Goal: Use online tool/utility: Utilize a website feature to perform a specific function

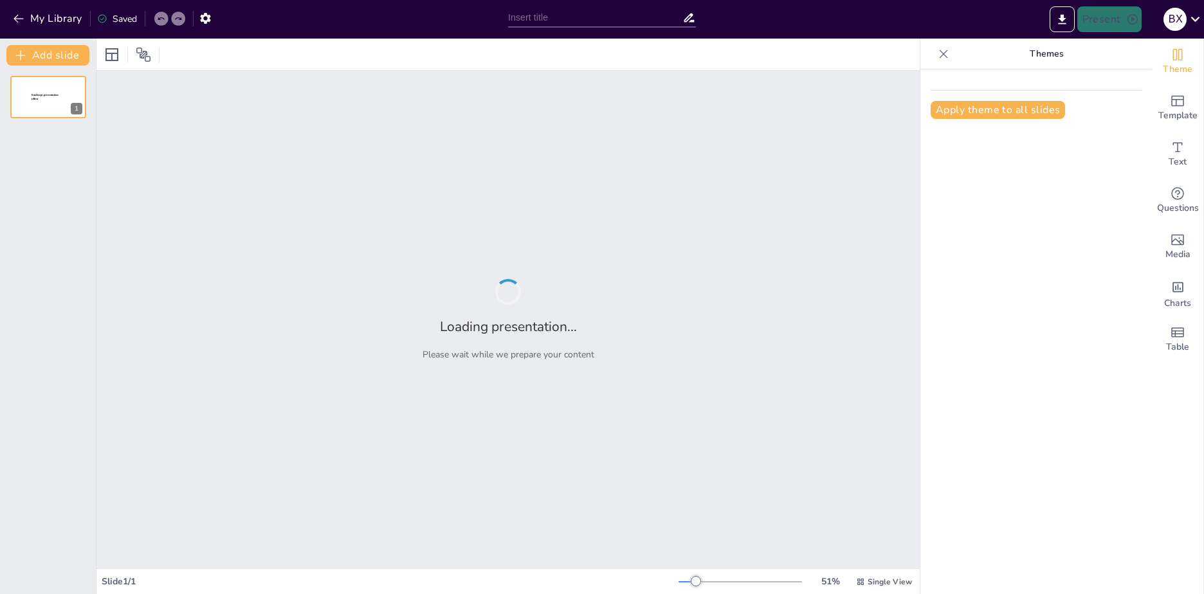
type input "Imported Obychai-i-tradicii-YuUGMU-Duh-universiteta_1.pptx"
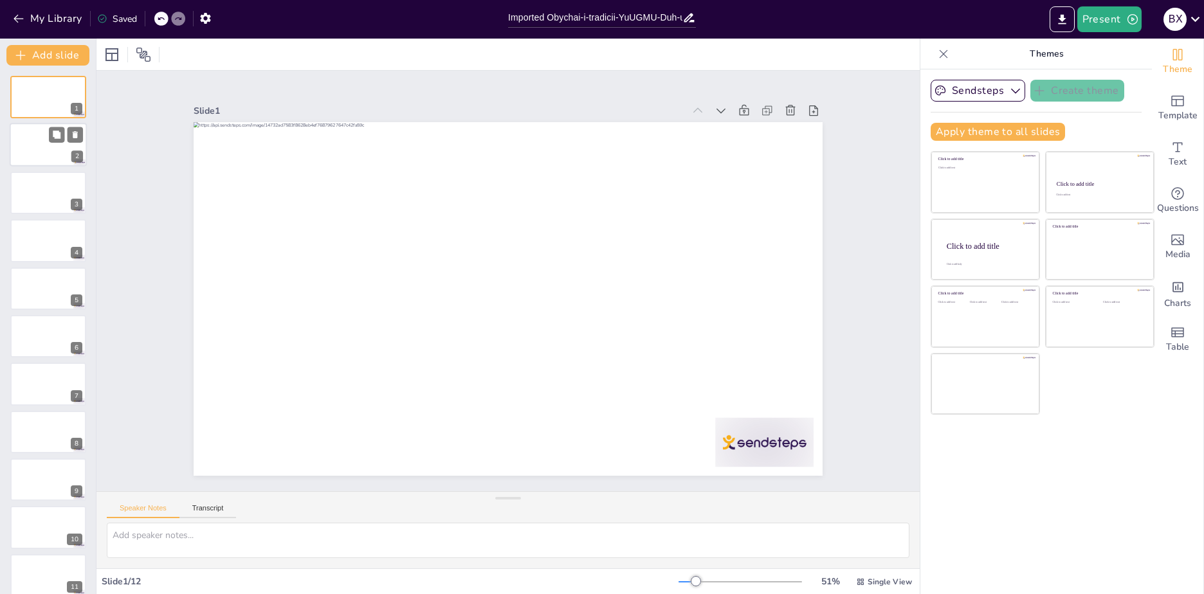
click at [36, 147] on div at bounding box center [48, 145] width 77 height 44
click at [36, 189] on div at bounding box center [48, 193] width 77 height 44
click at [33, 231] on div at bounding box center [48, 241] width 77 height 44
click at [35, 278] on div at bounding box center [48, 289] width 77 height 44
click at [38, 336] on div at bounding box center [48, 337] width 77 height 44
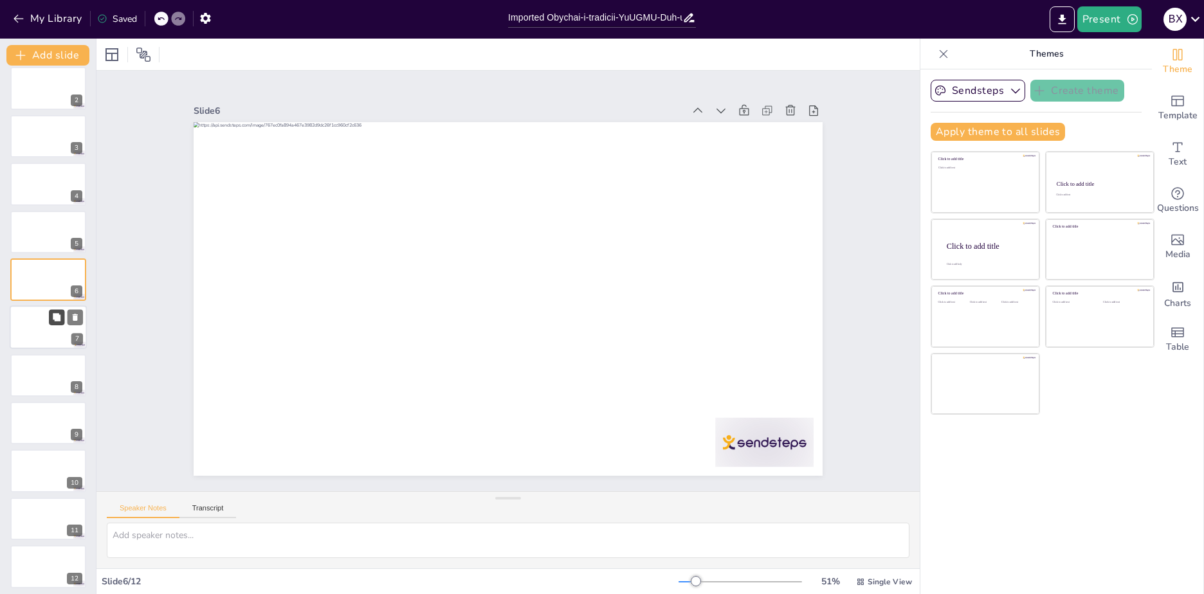
scroll to position [61, 0]
click at [41, 569] on div at bounding box center [48, 562] width 77 height 44
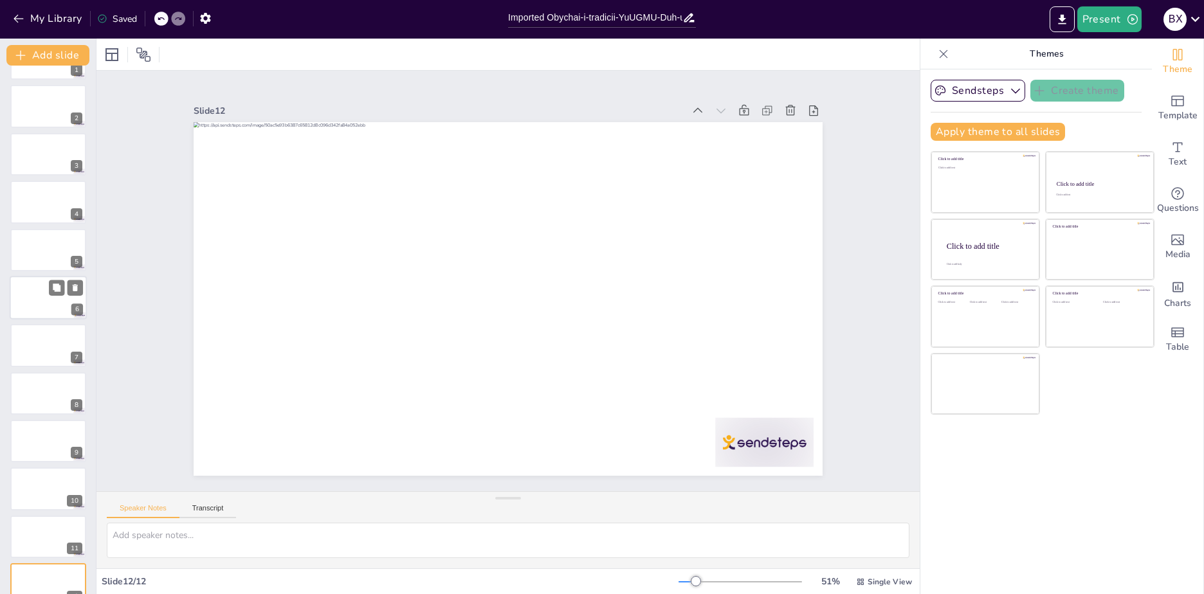
scroll to position [0, 0]
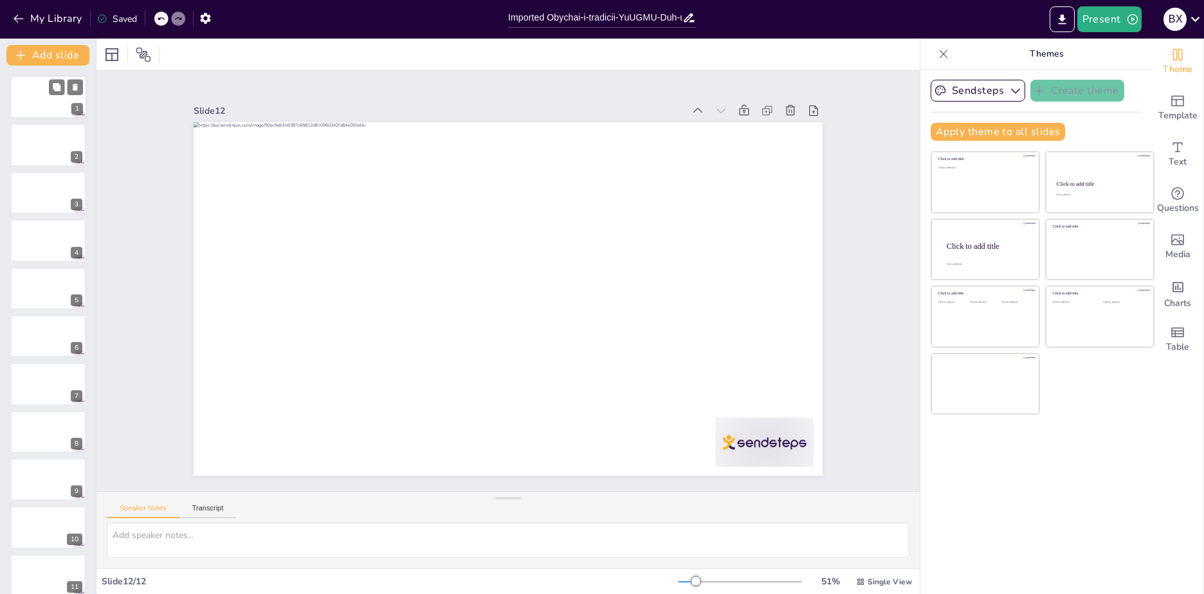
click at [39, 89] on div at bounding box center [48, 97] width 77 height 44
click at [976, 91] on button "Sendsteps" at bounding box center [978, 91] width 95 height 22
click at [200, 510] on button "Transcript" at bounding box center [207, 511] width 57 height 14
click at [157, 504] on button "Speaker Notes" at bounding box center [143, 511] width 73 height 14
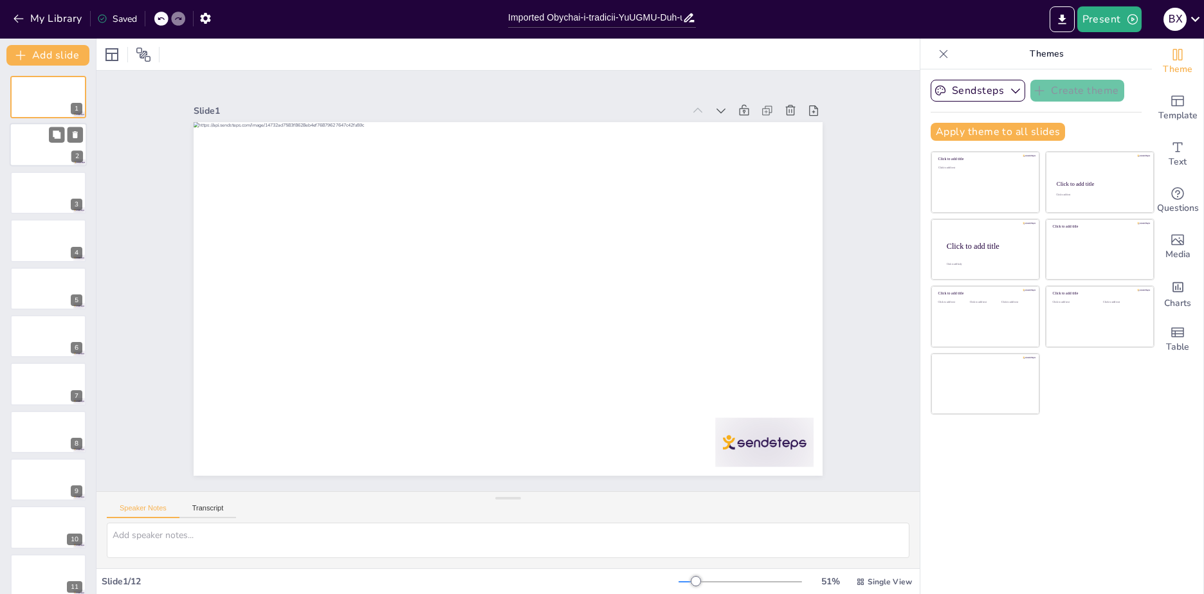
click at [32, 141] on div at bounding box center [48, 145] width 77 height 44
click at [58, 132] on icon at bounding box center [57, 135] width 8 height 8
click at [59, 181] on icon at bounding box center [57, 183] width 8 height 8
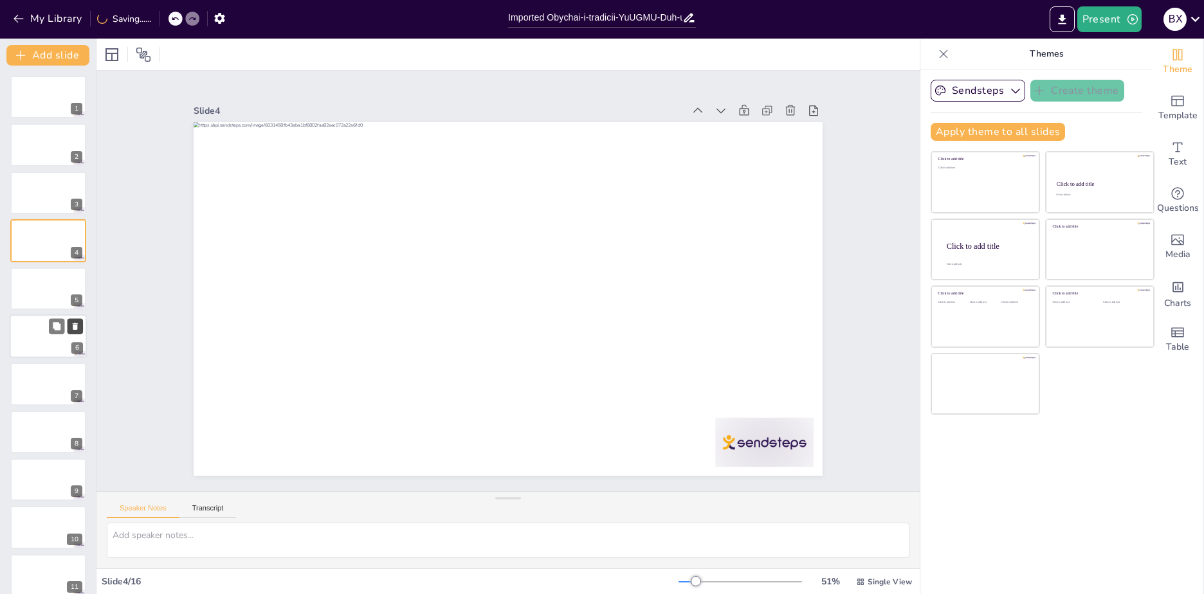
click at [71, 325] on icon at bounding box center [75, 326] width 9 height 9
click at [73, 278] on icon at bounding box center [75, 278] width 5 height 7
click at [77, 227] on icon at bounding box center [75, 230] width 9 height 9
click at [75, 180] on icon at bounding box center [75, 182] width 5 height 7
click at [215, 18] on button "button" at bounding box center [206, 17] width 24 height 23
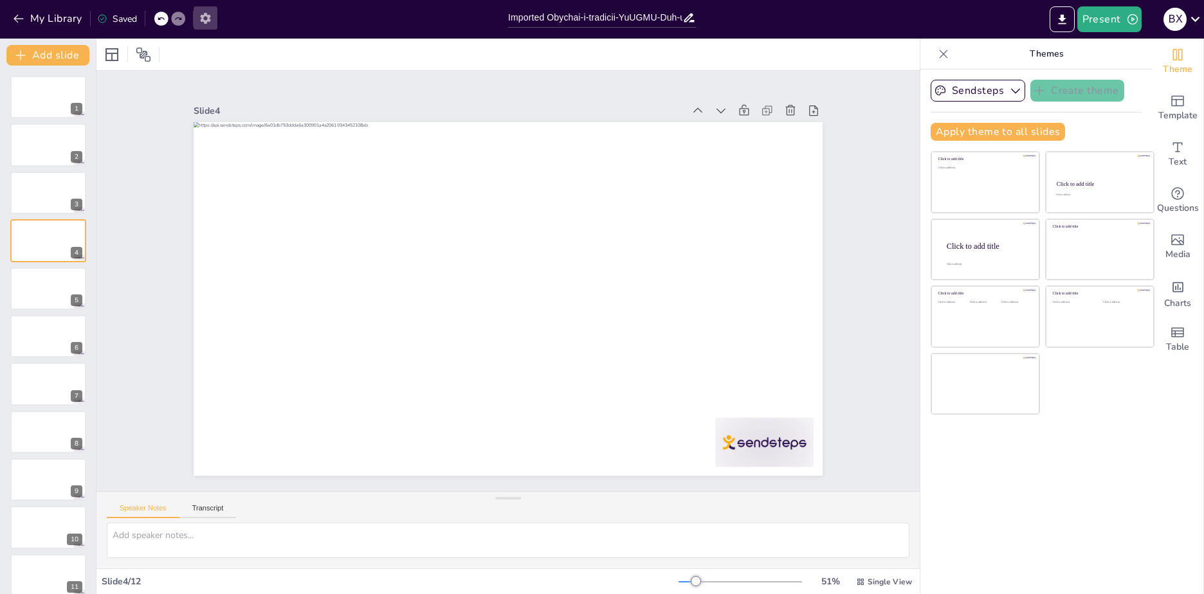
click at [210, 17] on icon "button" at bounding box center [205, 18] width 10 height 11
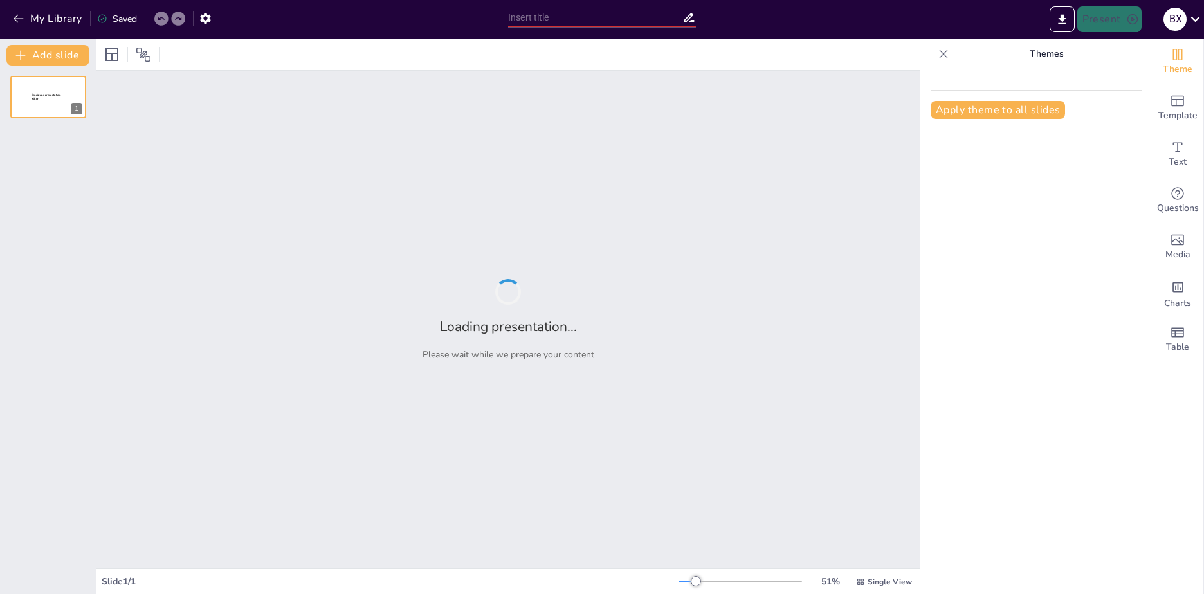
type input "Imported Obychai-i-tradicii-YuUGMU-Duh-universiteta_1.pptx"
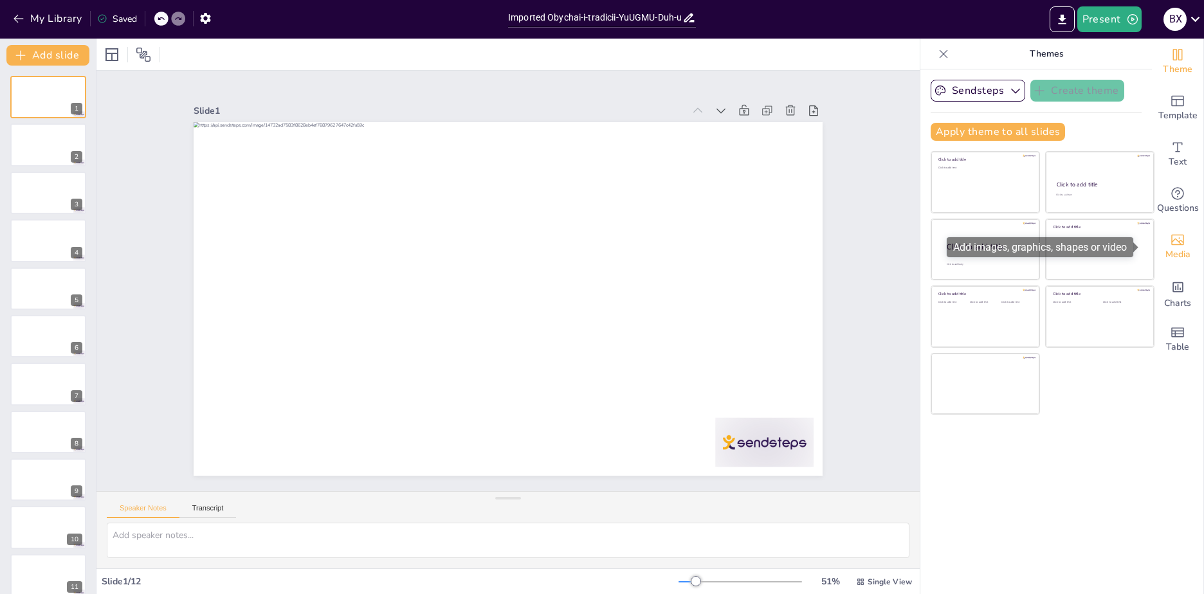
click at [1171, 245] on icon "Add images, graphics, shapes or video" at bounding box center [1177, 240] width 13 height 11
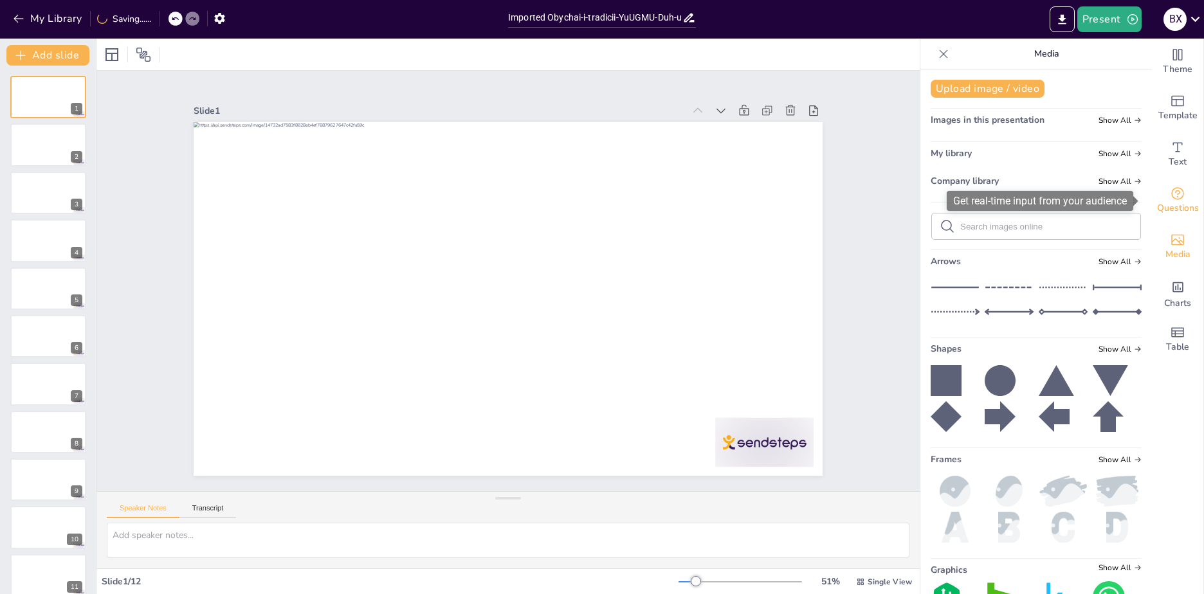
click at [1169, 206] on span "Questions" at bounding box center [1178, 208] width 42 height 14
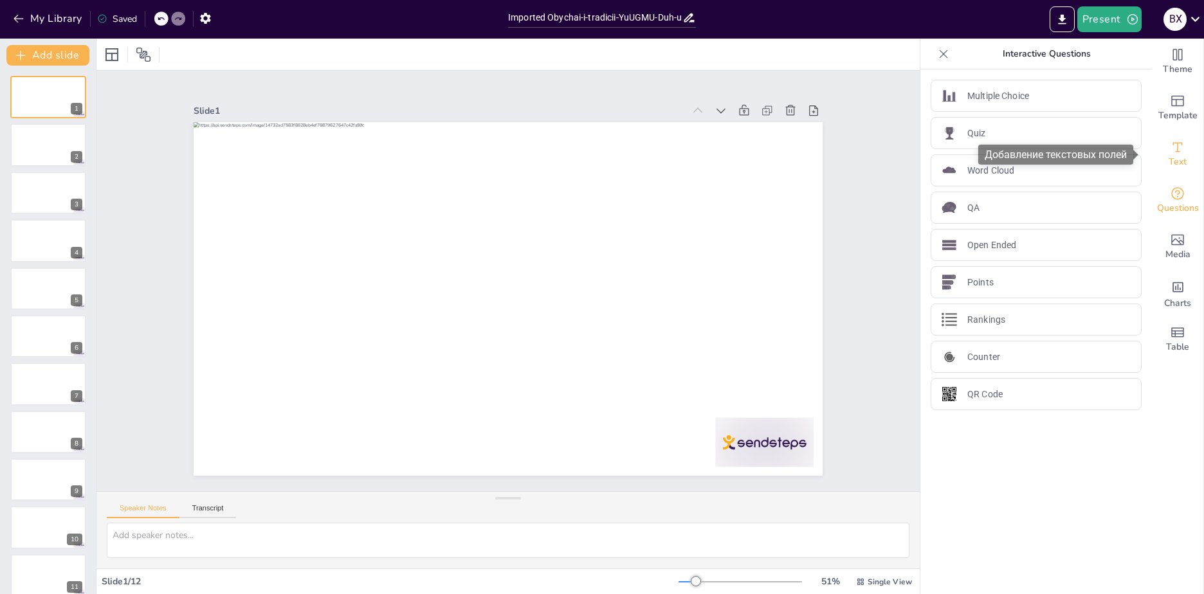
click at [1169, 163] on span "Text" at bounding box center [1178, 162] width 18 height 14
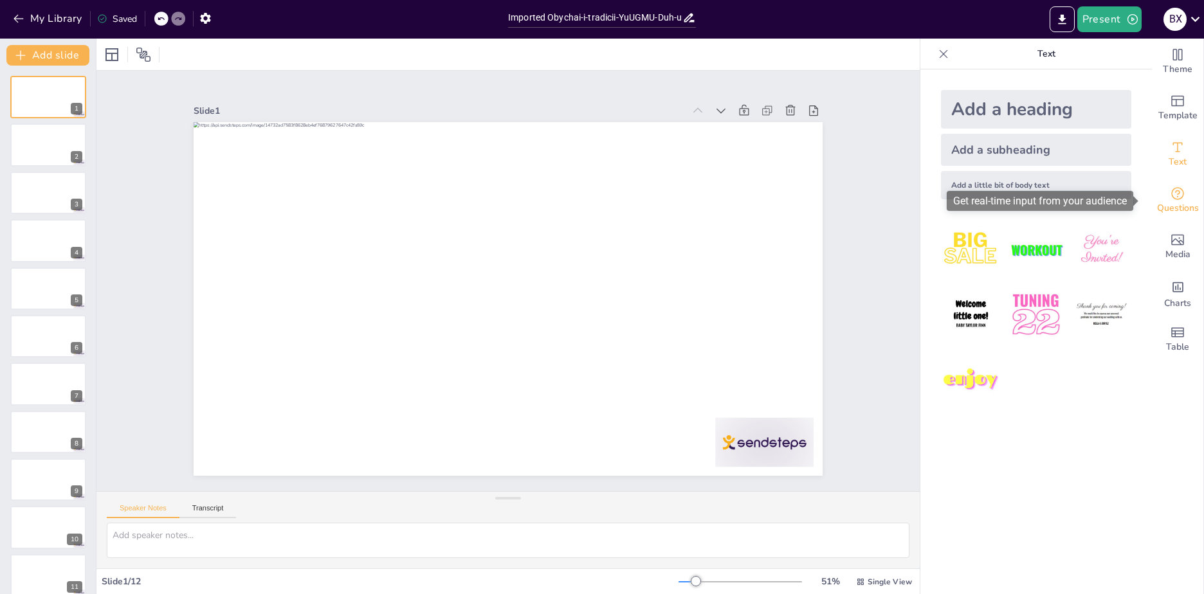
click at [1172, 192] on icon "Get real-time input from your audience" at bounding box center [1177, 193] width 15 height 15
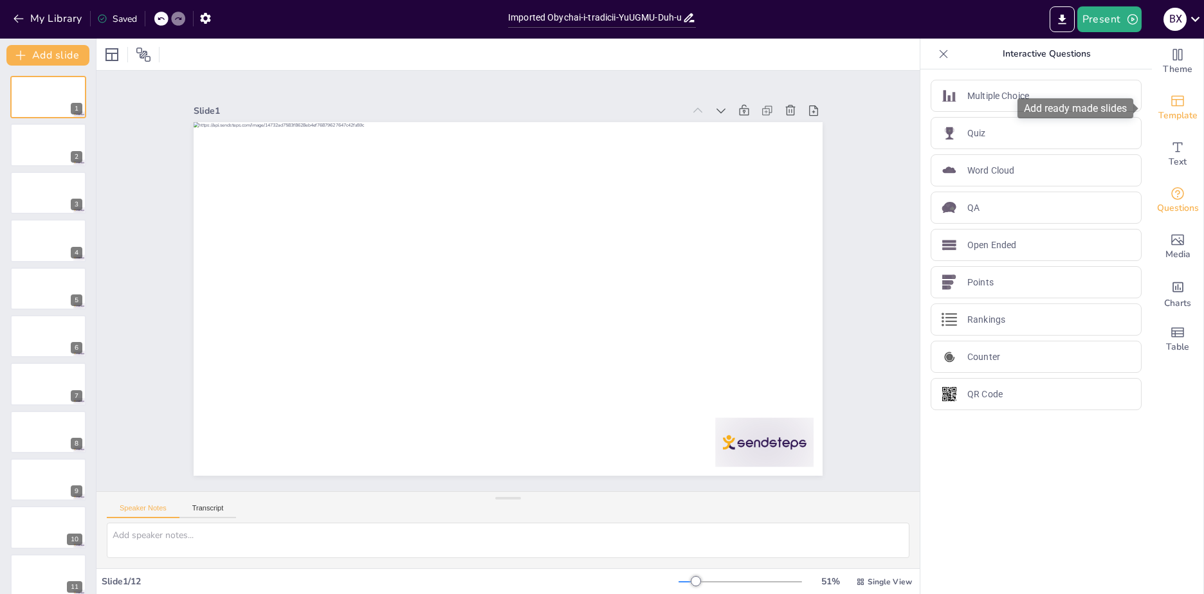
click at [1158, 106] on div "Template" at bounding box center [1177, 108] width 51 height 46
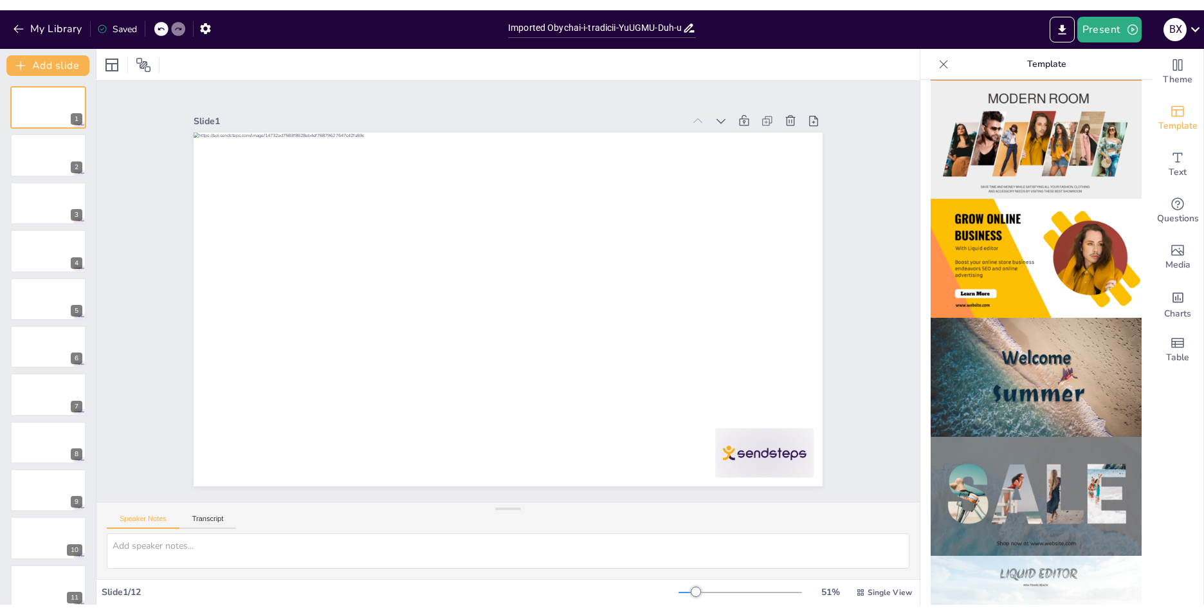
scroll to position [257, 0]
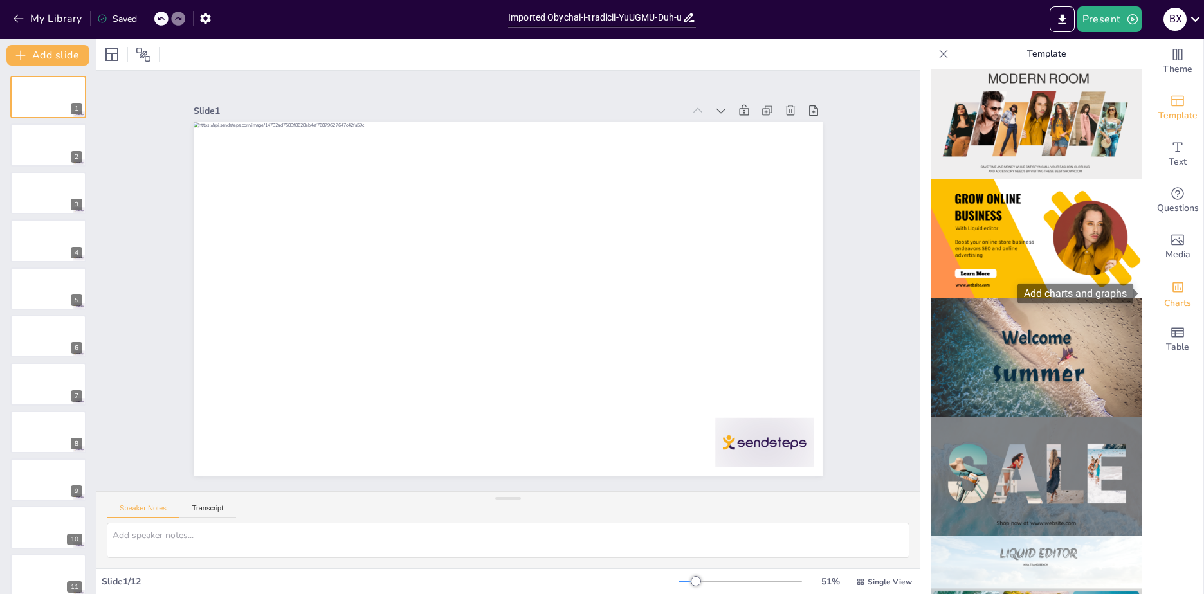
click at [1178, 306] on span "Charts" at bounding box center [1177, 303] width 27 height 14
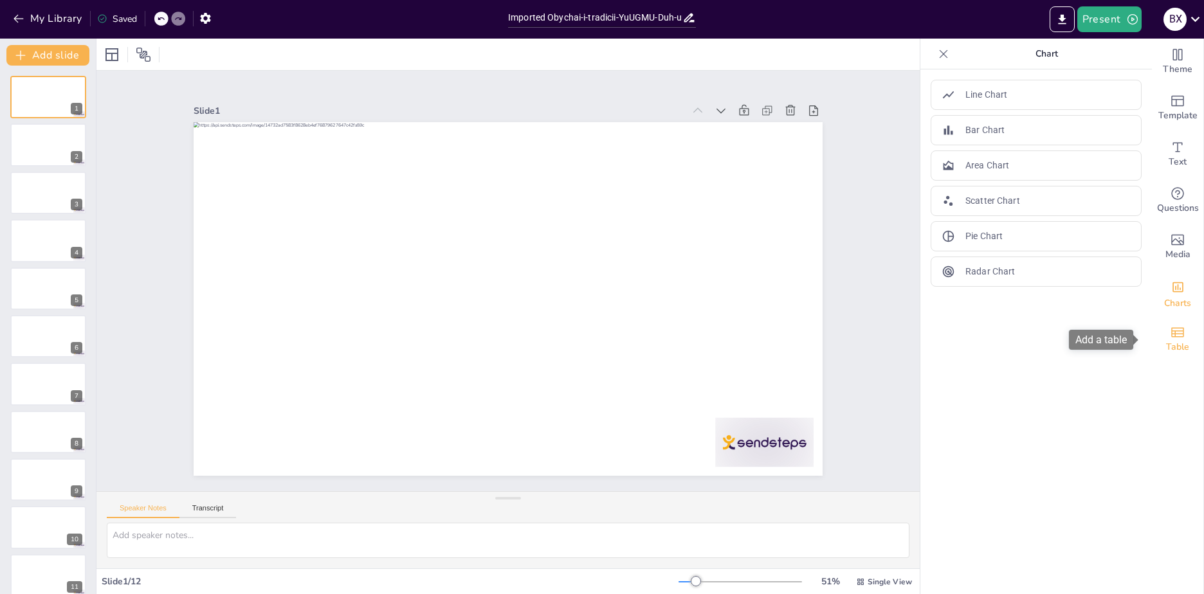
click at [1174, 346] on span "Table" at bounding box center [1177, 347] width 23 height 14
